Goal: Task Accomplishment & Management: Manage account settings

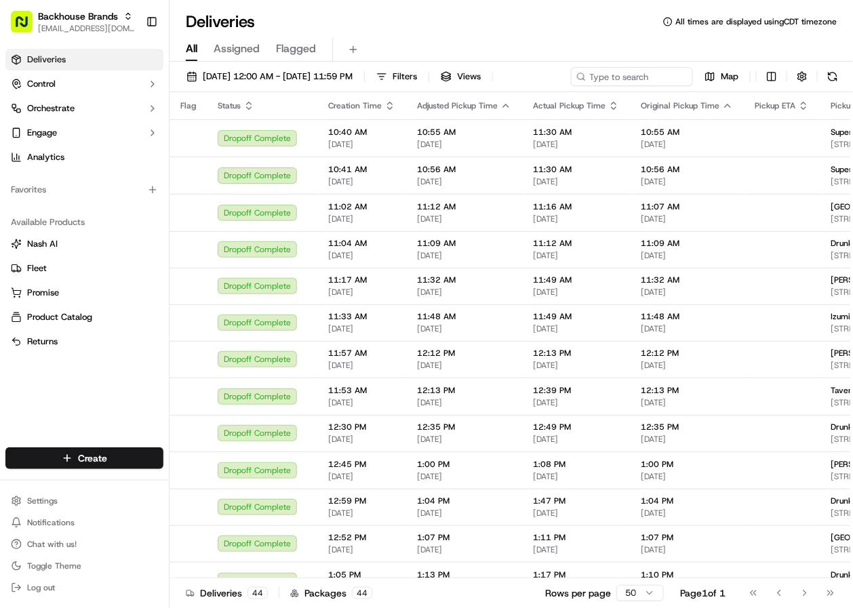
drag, startPoint x: 476, startPoint y: 45, endPoint x: 511, endPoint y: 45, distance: 34.6
click at [476, 45] on div "All Assigned Flagged" at bounding box center [512, 50] width 684 height 24
click at [768, 76] on html "Backhouse Brands [EMAIL_ADDRESS][DOMAIN_NAME] Toggle Sidebar Deliveries Control…" at bounding box center [426, 304] width 853 height 608
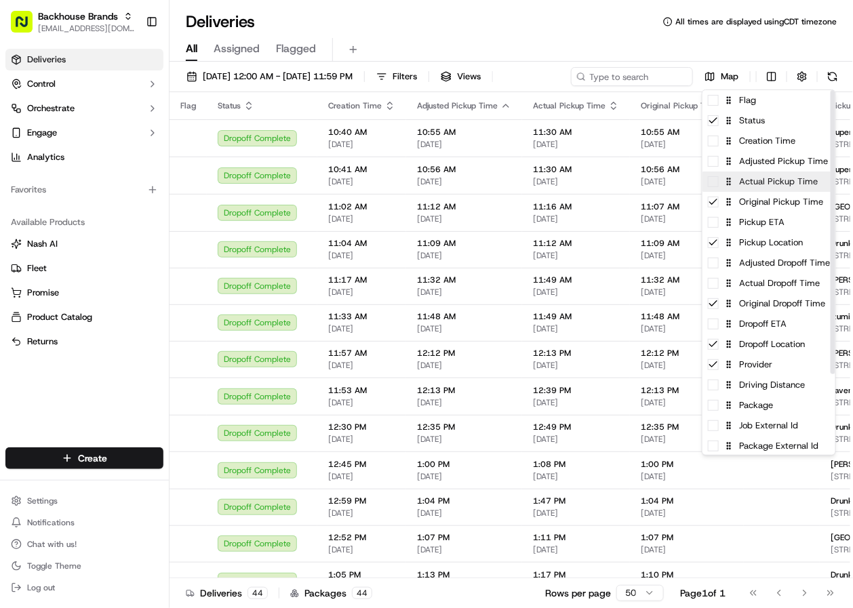
click at [755, 187] on div "Actual Pickup Time" at bounding box center [769, 182] width 133 height 20
click at [737, 185] on div "Actual Pickup Time" at bounding box center [769, 182] width 133 height 20
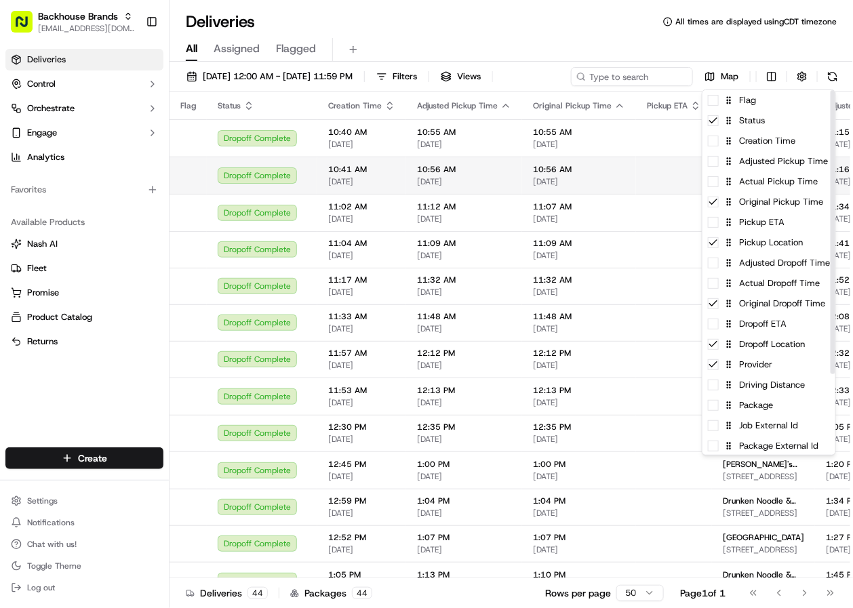
click at [597, 41] on html "Backhouse Brands [EMAIL_ADDRESS][DOMAIN_NAME] Toggle Sidebar Deliveries Control…" at bounding box center [426, 304] width 853 height 608
click at [735, 178] on span "[STREET_ADDRESS]" at bounding box center [763, 181] width 81 height 11
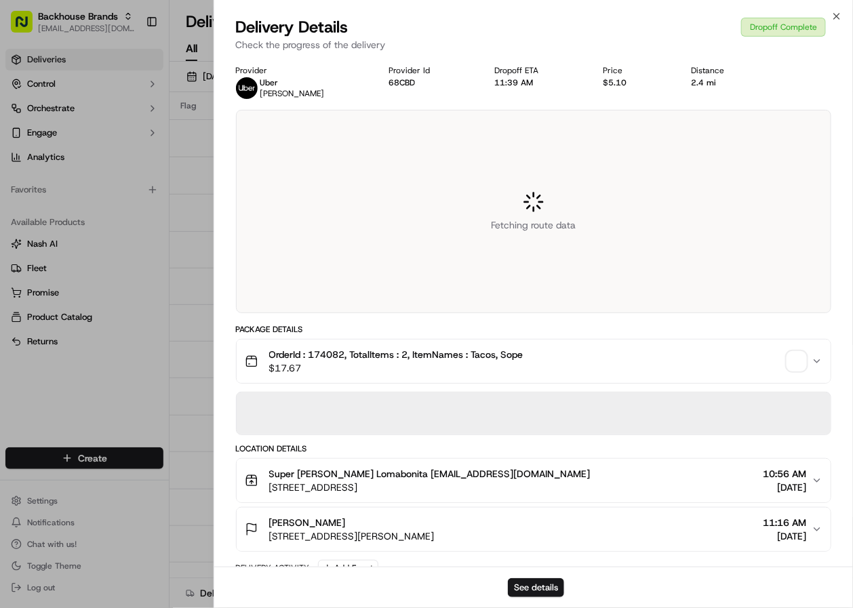
click at [836, 17] on span "All times are displayed using CDT timezone" at bounding box center [755, 21] width 161 height 11
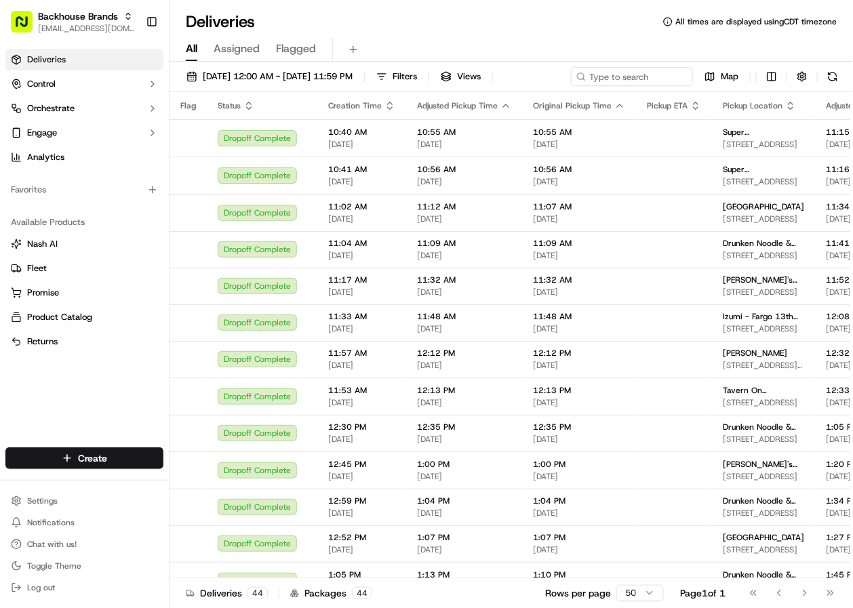
click at [90, 413] on div "Deliveries Control Orchestrate Engage Analytics Favorites Available Products [P…" at bounding box center [84, 239] width 169 height 393
click at [774, 78] on html "Backhouse Brands [EMAIL_ADDRESS][DOMAIN_NAME] Toggle Sidebar Deliveries Control…" at bounding box center [426, 304] width 853 height 608
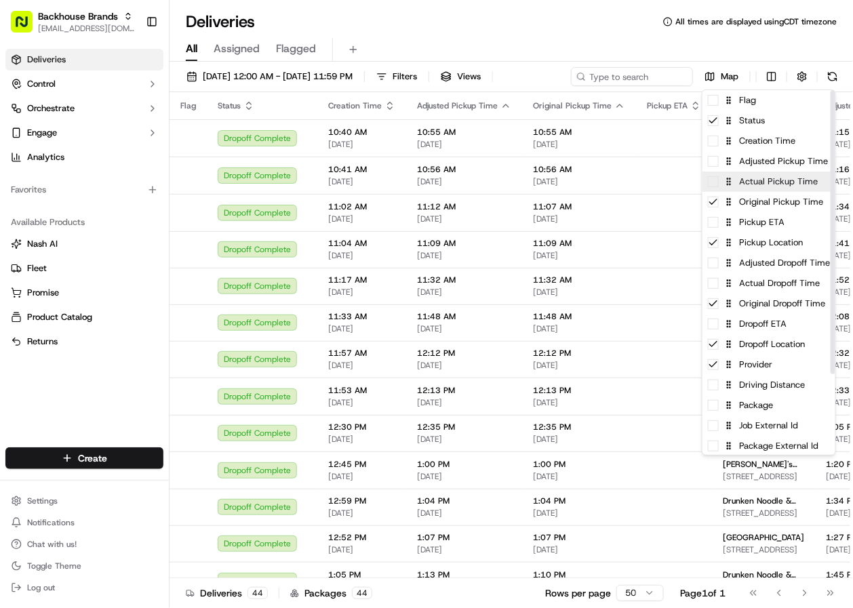
click at [753, 183] on div "Actual Pickup Time" at bounding box center [769, 182] width 133 height 20
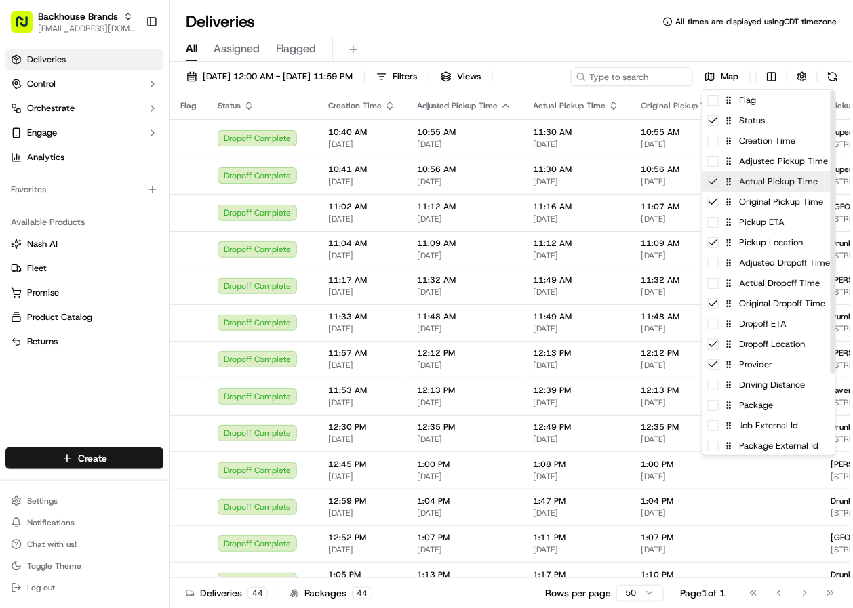
click at [734, 187] on div "Actual Pickup Time" at bounding box center [769, 182] width 133 height 20
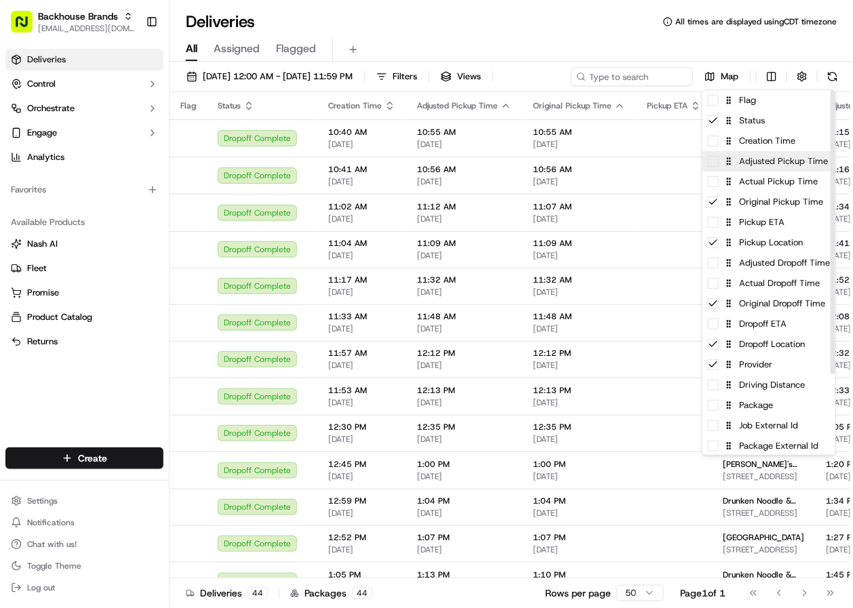
click at [718, 163] on span at bounding box center [713, 161] width 11 height 11
click at [717, 163] on icon at bounding box center [713, 161] width 11 height 11
click at [716, 205] on icon at bounding box center [713, 202] width 11 height 11
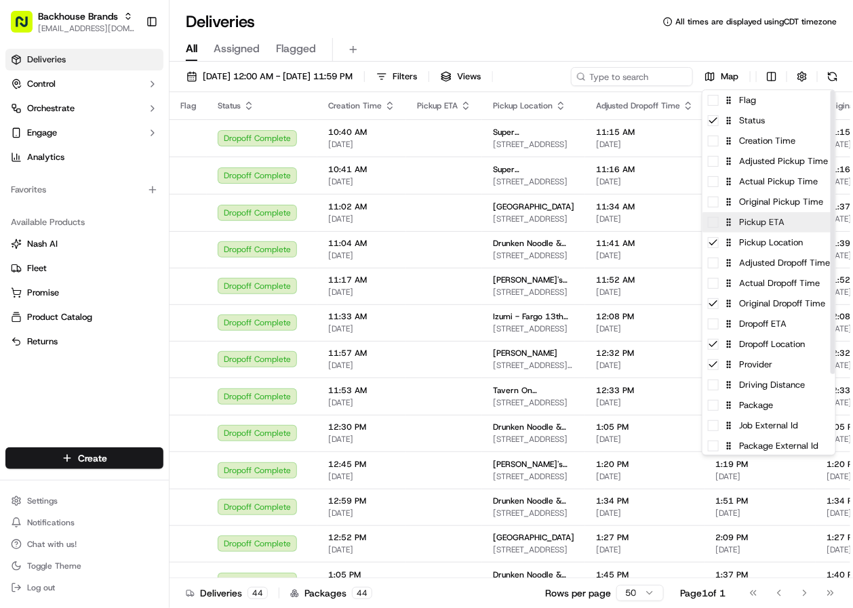
click at [716, 227] on span at bounding box center [713, 222] width 11 height 11
click at [718, 222] on icon at bounding box center [713, 222] width 11 height 11
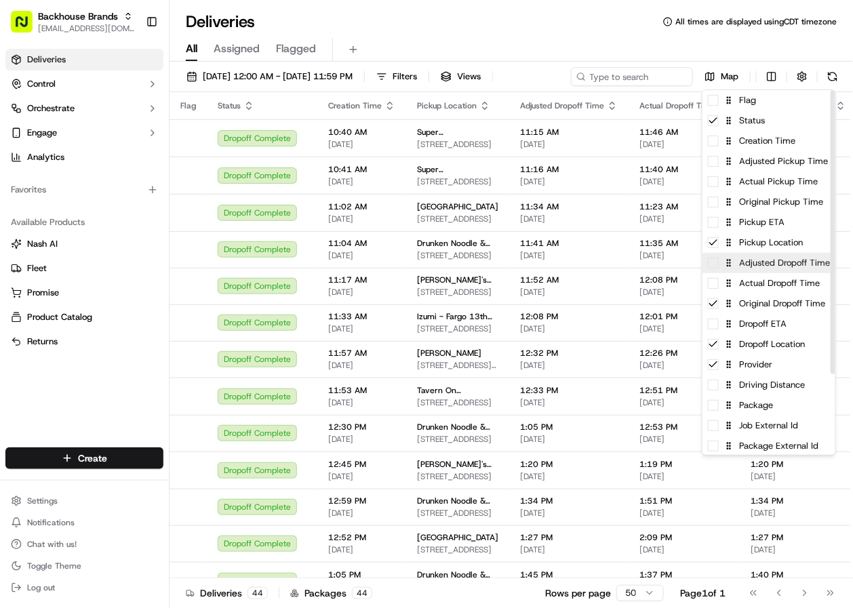
click at [719, 269] on div "Adjusted Dropoff Time" at bounding box center [769, 263] width 133 height 20
click at [719, 264] on div "Adjusted Dropoff Time" at bounding box center [769, 263] width 133 height 20
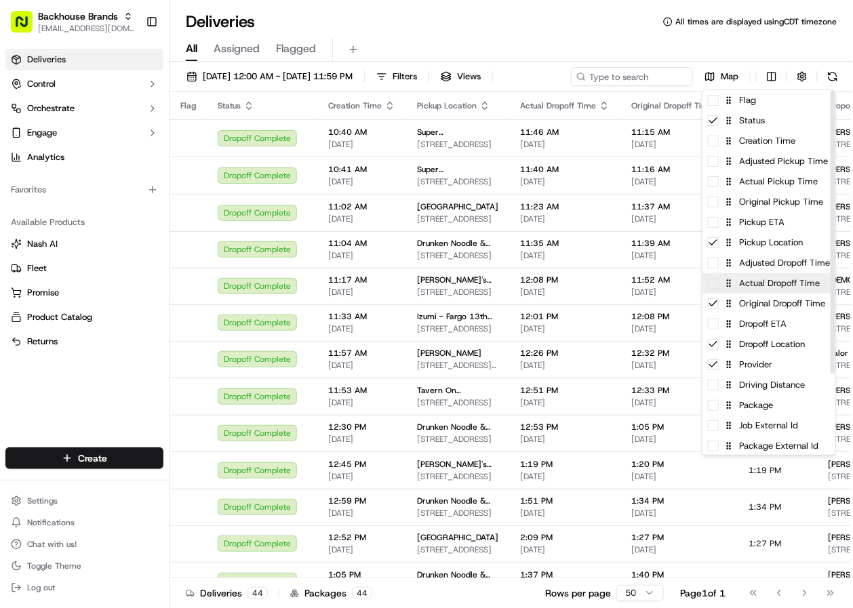
click at [716, 288] on span at bounding box center [713, 283] width 11 height 11
click at [720, 286] on div "Actual Dropoff Time" at bounding box center [769, 283] width 133 height 20
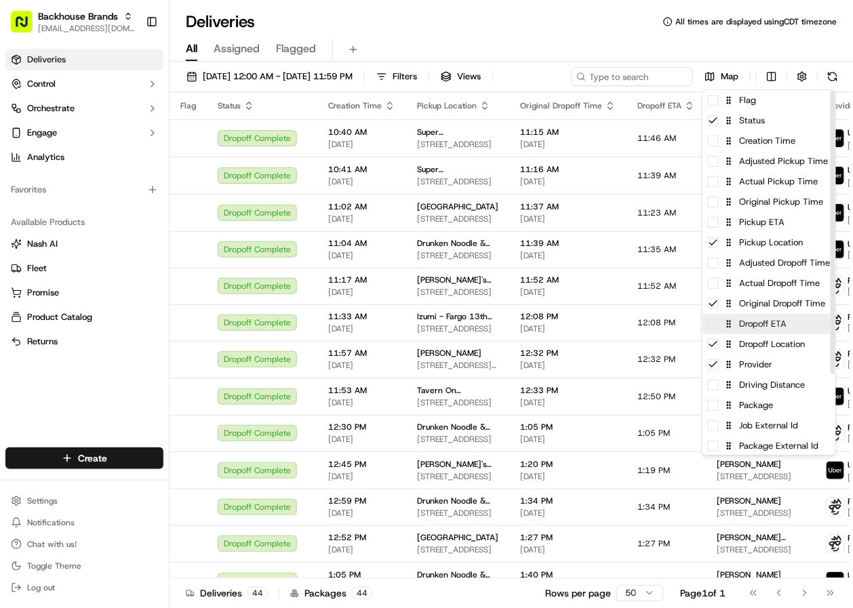
click at [723, 326] on div "Dropoff ETA" at bounding box center [769, 324] width 133 height 20
click at [718, 324] on icon at bounding box center [713, 324] width 11 height 11
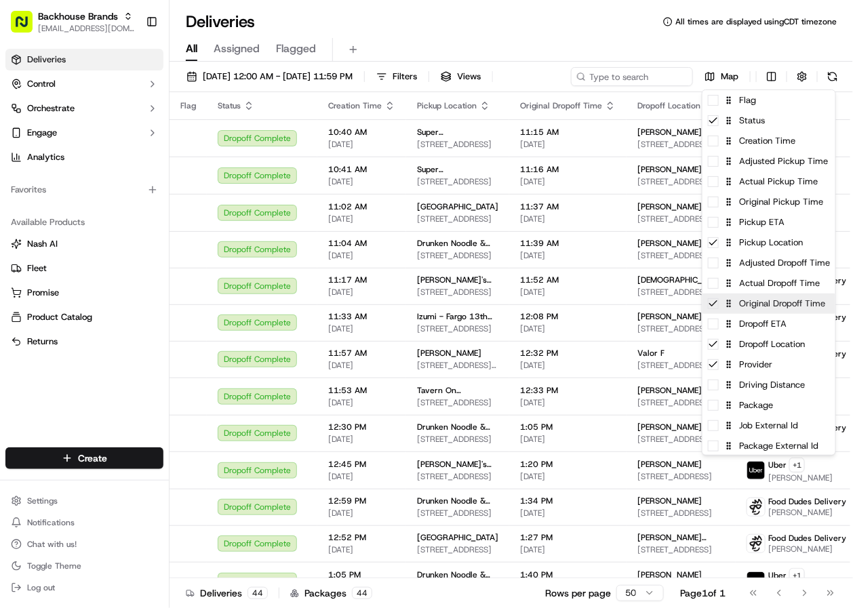
click at [717, 301] on icon at bounding box center [713, 303] width 7 height 5
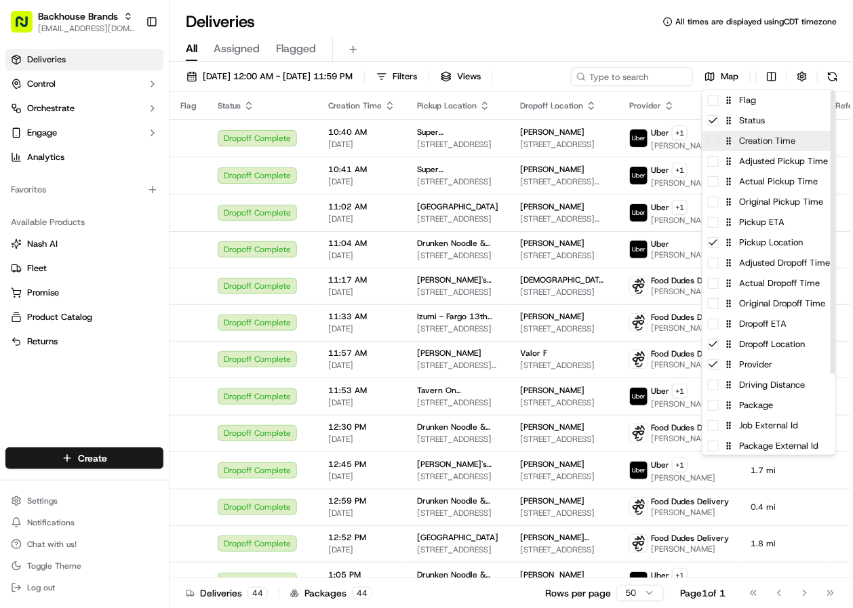
click at [716, 144] on span at bounding box center [713, 141] width 11 height 11
click at [721, 143] on div "Creation Time" at bounding box center [769, 141] width 133 height 20
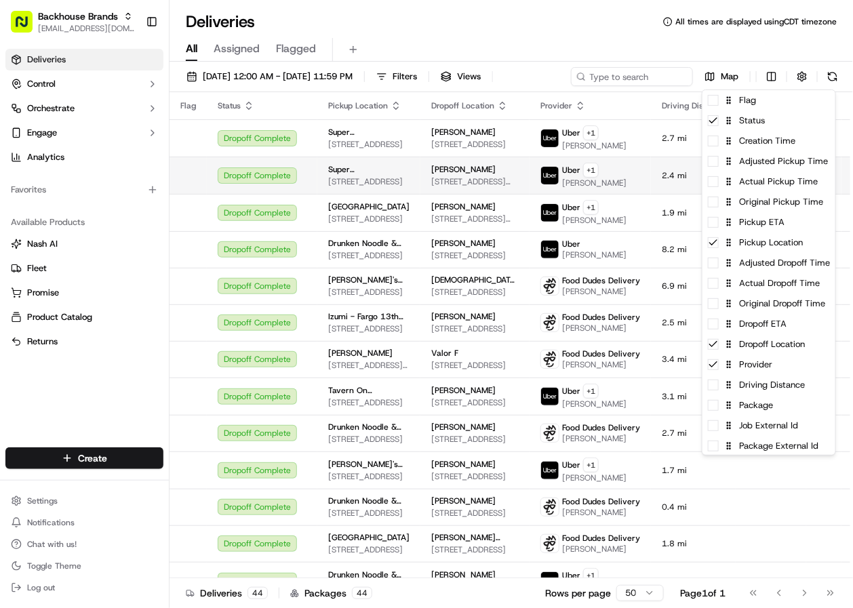
click at [117, 403] on html "Backhouse Brands [EMAIL_ADDRESS][DOMAIN_NAME] Toggle Sidebar Deliveries Control…" at bounding box center [426, 304] width 853 height 608
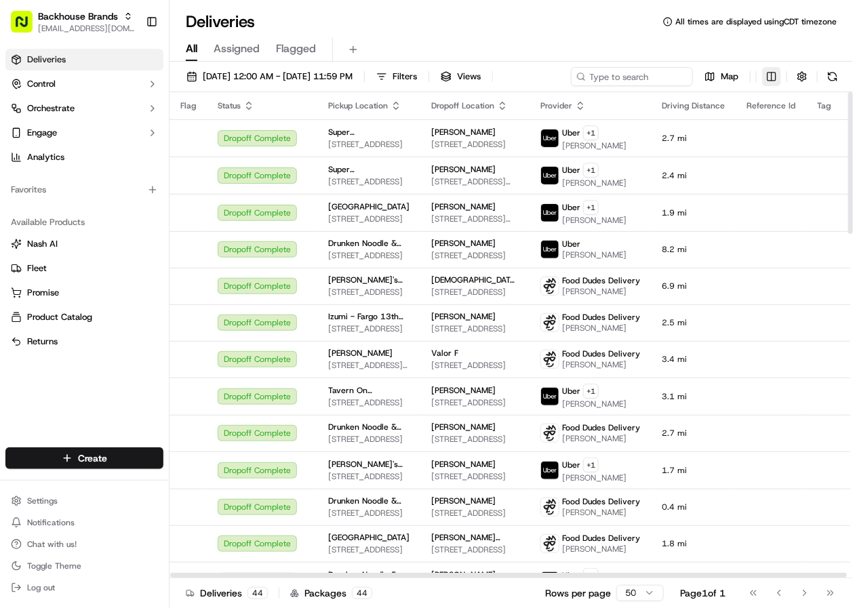
click at [774, 73] on html "Backhouse Brands [EMAIL_ADDRESS][DOMAIN_NAME] Toggle Sidebar Deliveries Control…" at bounding box center [426, 304] width 853 height 608
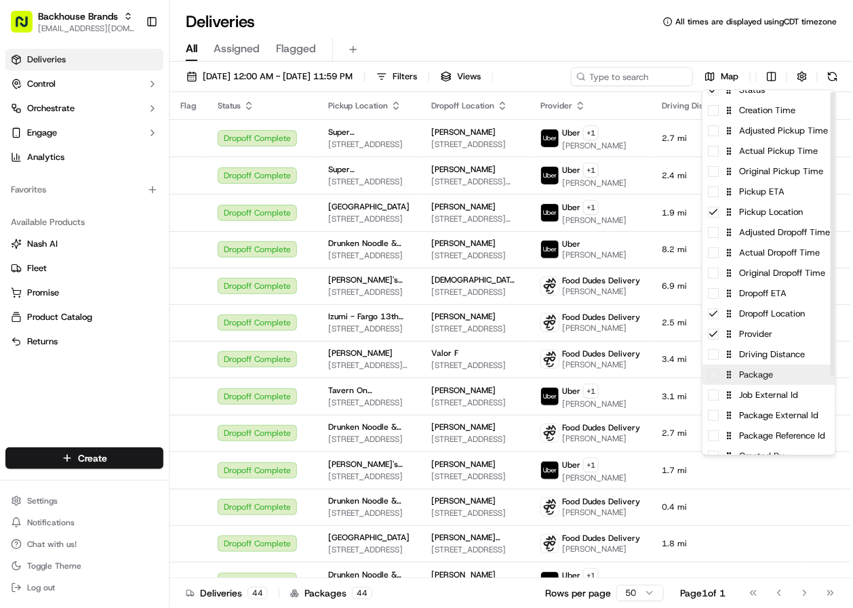
scroll to position [102, 0]
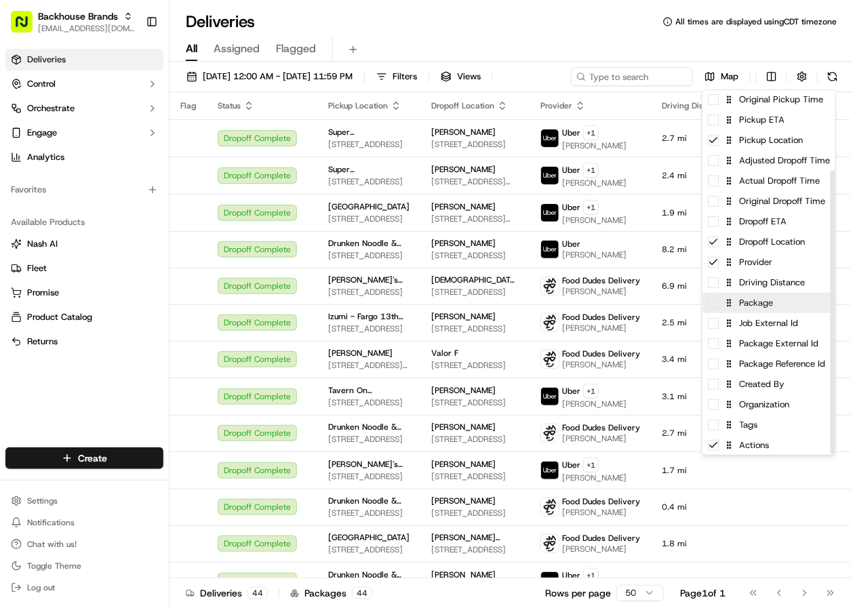
click at [734, 306] on div "Package" at bounding box center [769, 303] width 133 height 20
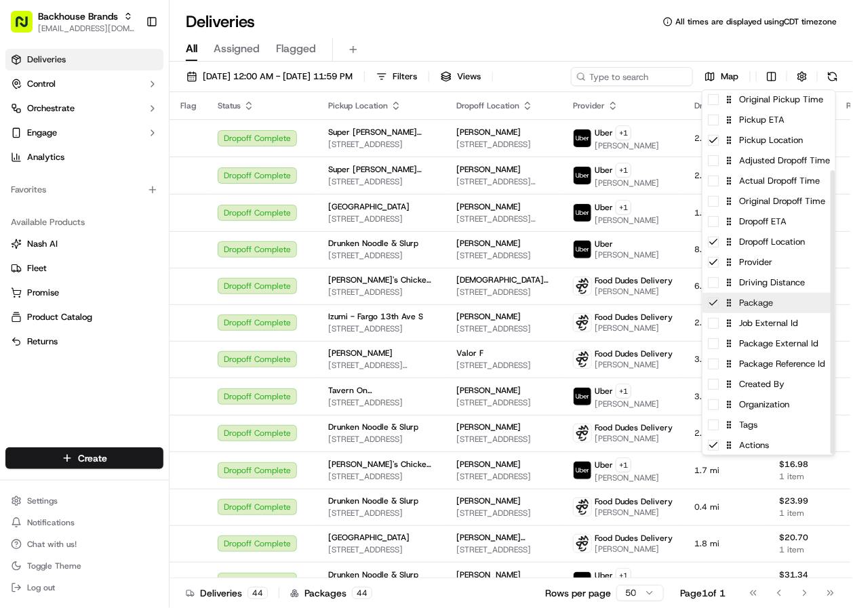
click at [734, 306] on div "Package" at bounding box center [769, 303] width 133 height 20
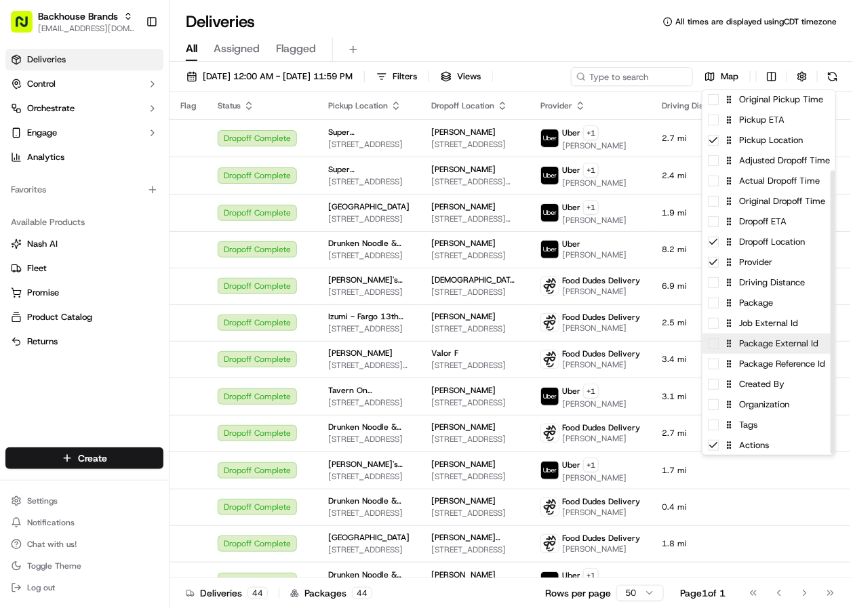
click at [730, 336] on div "Package External Id" at bounding box center [769, 344] width 133 height 20
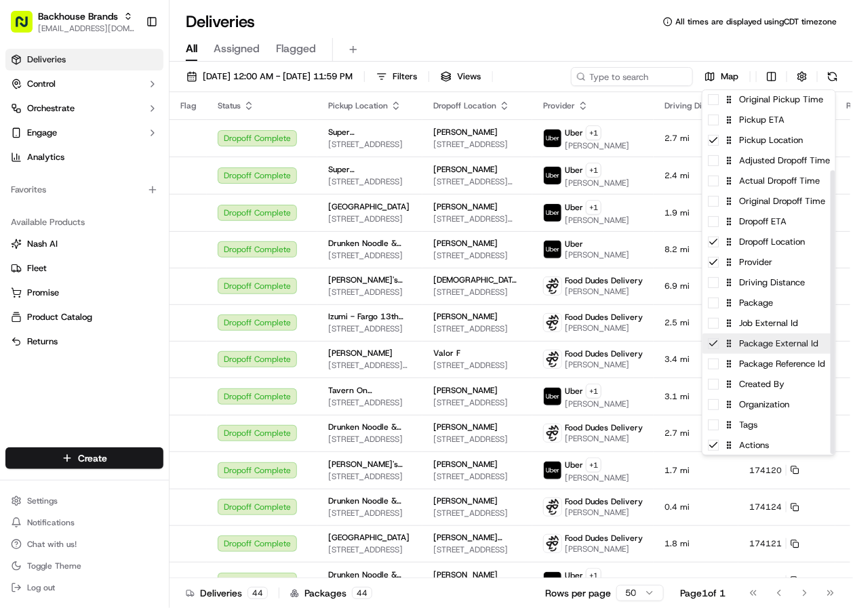
click at [730, 342] on icon at bounding box center [728, 343] width 9 height 9
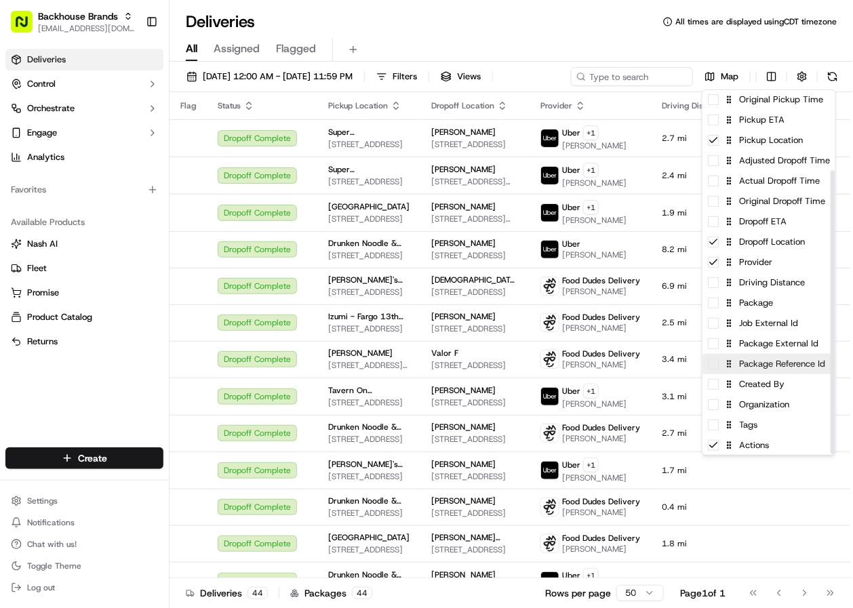
click at [731, 369] on div "Package Reference Id" at bounding box center [769, 364] width 133 height 20
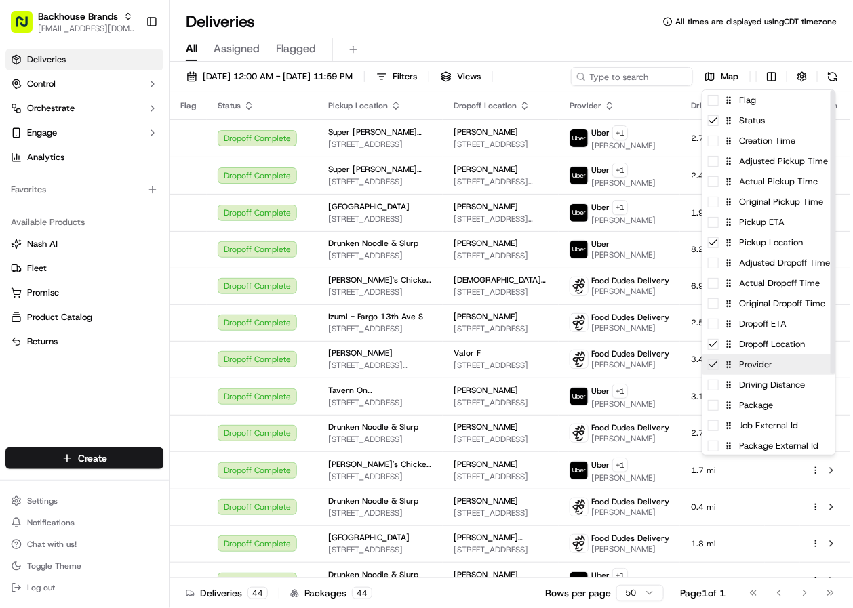
scroll to position [102, 0]
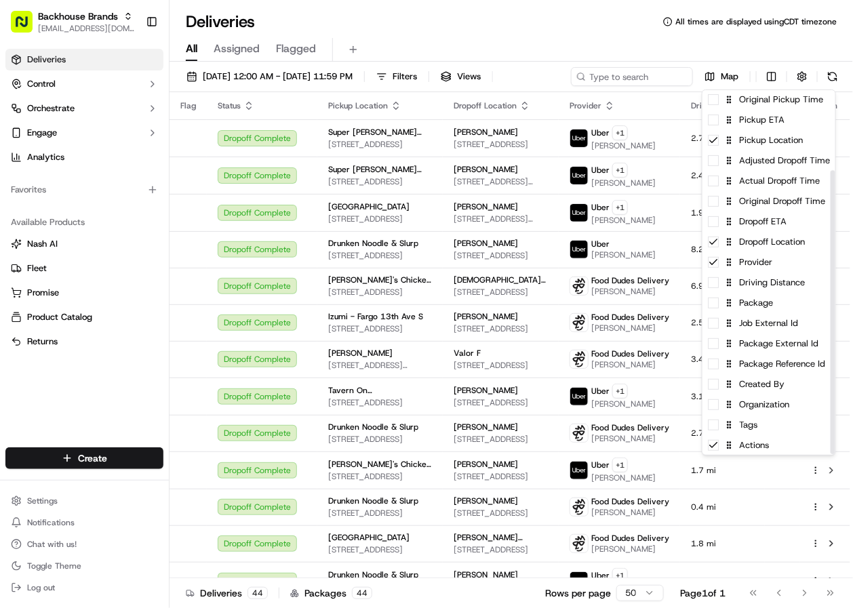
click at [116, 397] on html "Backhouse Brands [EMAIL_ADDRESS][DOMAIN_NAME] Toggle Sidebar Deliveries Control…" at bounding box center [426, 304] width 853 height 608
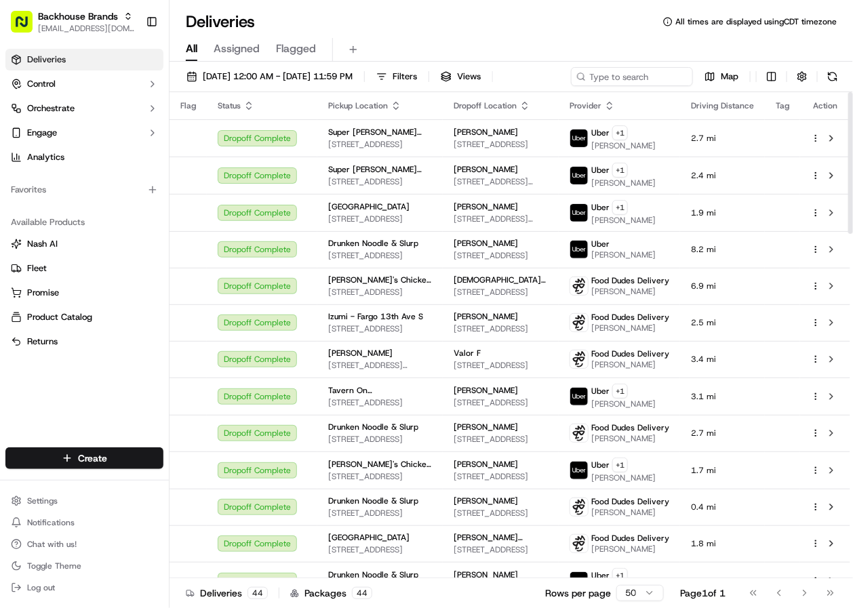
click at [159, 395] on div "Deliveries Control Orchestrate Engage Analytics Favorites Available Products [P…" at bounding box center [84, 239] width 169 height 393
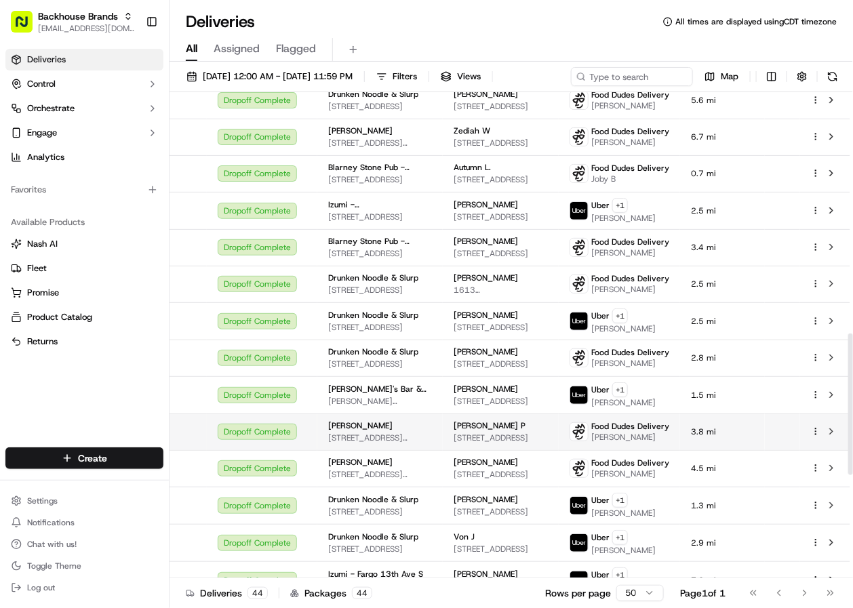
scroll to position [1184, 0]
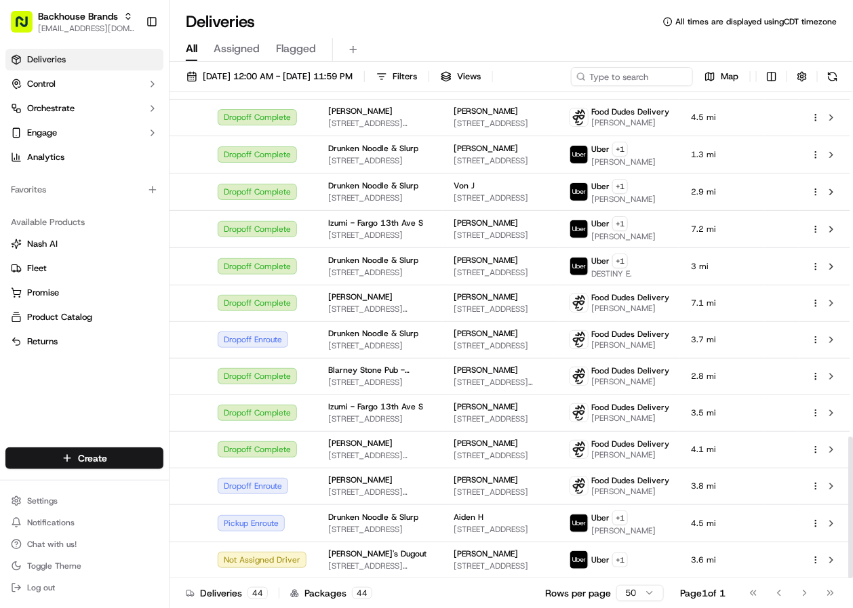
click at [134, 407] on div "Deliveries Control Orchestrate Engage Analytics Favorites Available Products [P…" at bounding box center [84, 239] width 169 height 393
click at [146, 413] on div "Deliveries Control Orchestrate Engage Analytics Favorites Available Products [P…" at bounding box center [84, 239] width 169 height 393
click at [147, 413] on div "Deliveries Control Orchestrate Engage Analytics Favorites Available Products [P…" at bounding box center [84, 239] width 169 height 393
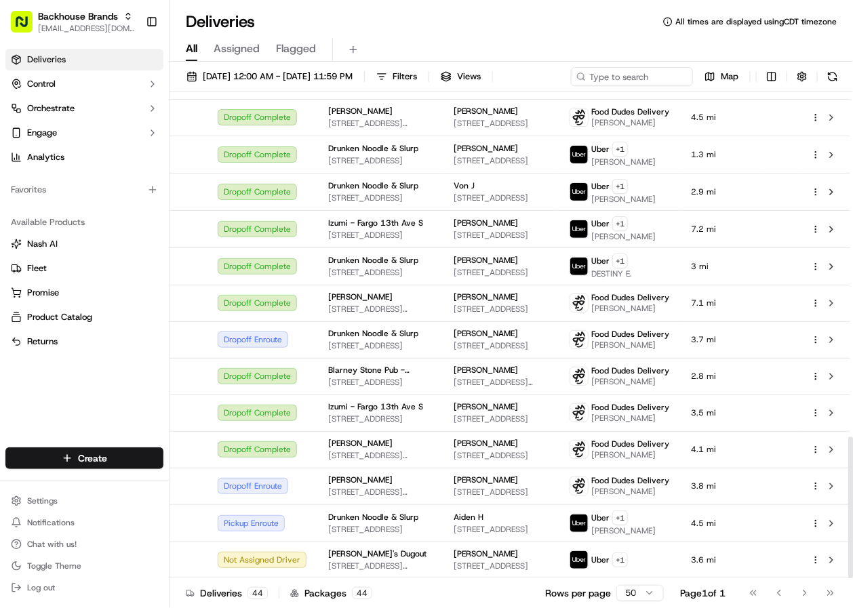
click at [55, 385] on div "Deliveries Control Orchestrate Engage Analytics Favorites Available Products [P…" at bounding box center [84, 239] width 169 height 393
click at [416, 23] on div "Deliveries All times are displayed using CDT timezone" at bounding box center [512, 22] width 684 height 22
